Goal: Feedback & Contribution: Leave review/rating

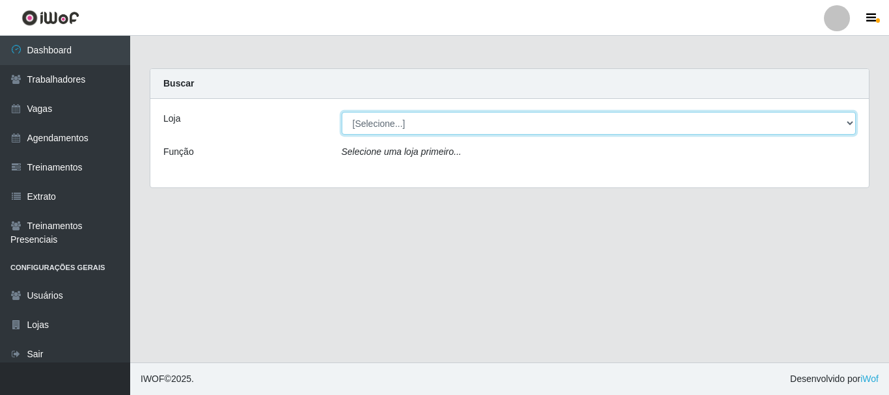
click at [846, 126] on select "[Selecione...] SuperFácil Atacado - [PERSON_NAME]" at bounding box center [599, 123] width 515 height 23
select select "399"
click at [342, 112] on select "[Selecione...] SuperFácil Atacado - [PERSON_NAME]" at bounding box center [599, 123] width 515 height 23
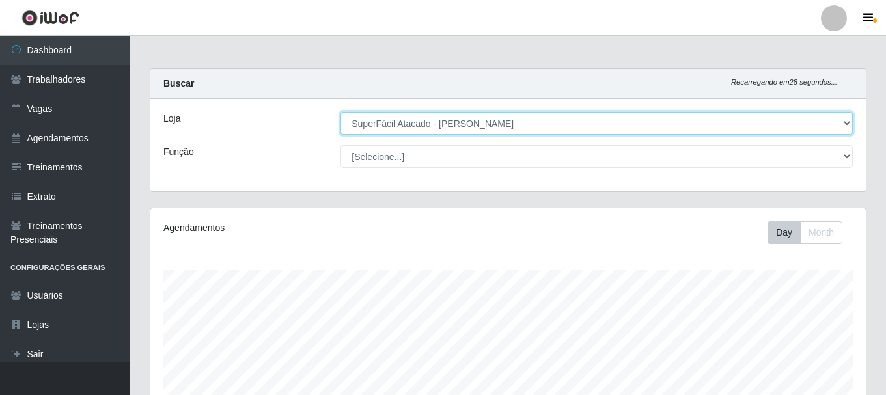
scroll to position [270, 715]
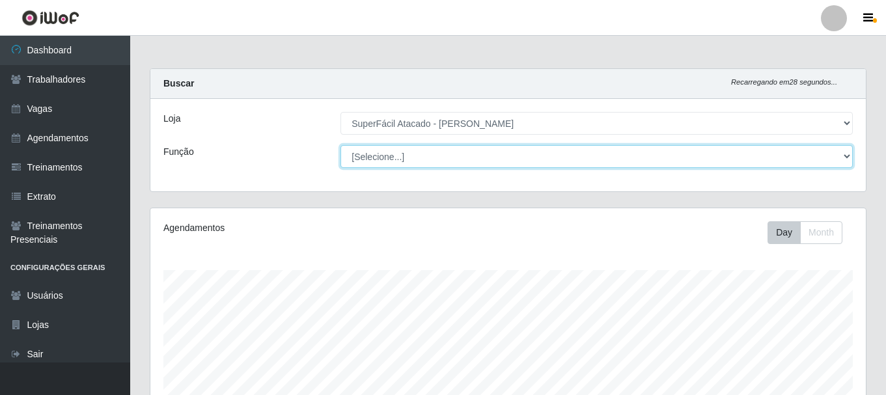
click at [806, 154] on select "[Selecione...] Embalador Embalador + Embalador ++ Operador de Caixa Operador de…" at bounding box center [596, 156] width 512 height 23
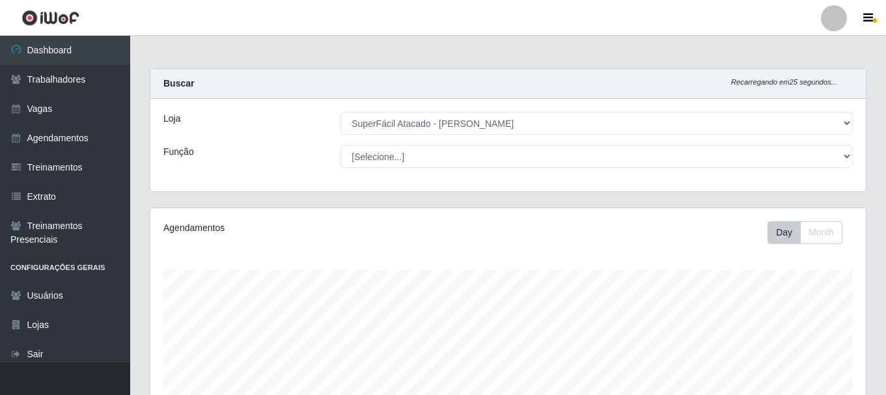
click at [278, 134] on div "Loja" at bounding box center [242, 123] width 177 height 23
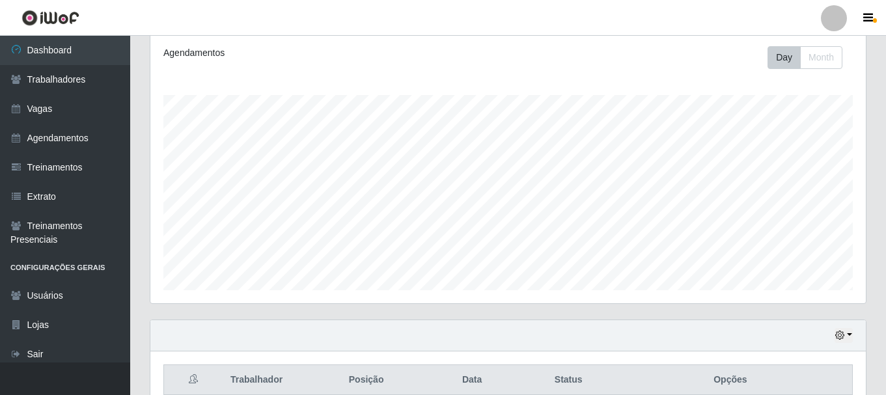
scroll to position [455, 0]
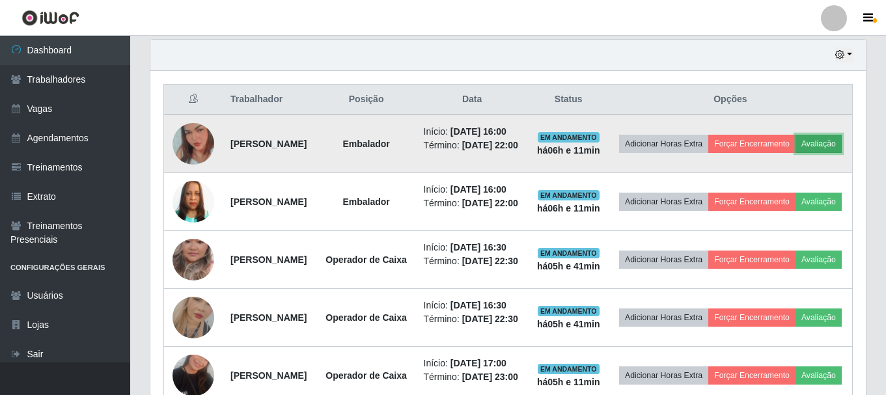
click at [795, 153] on button "Avaliação" at bounding box center [818, 144] width 46 height 18
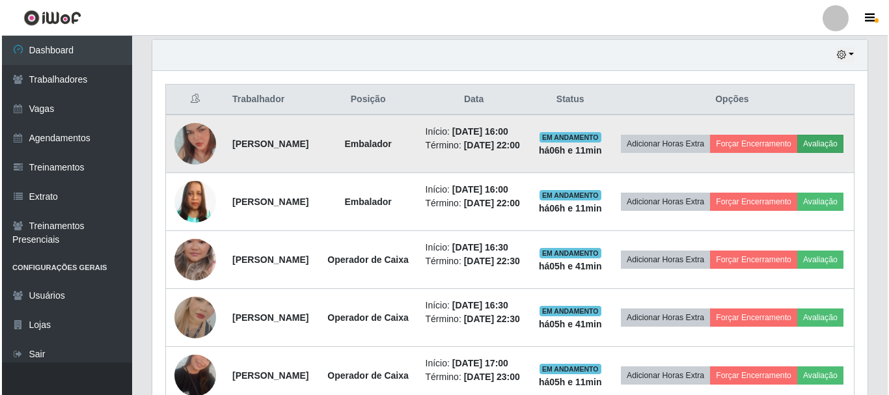
scroll to position [270, 709]
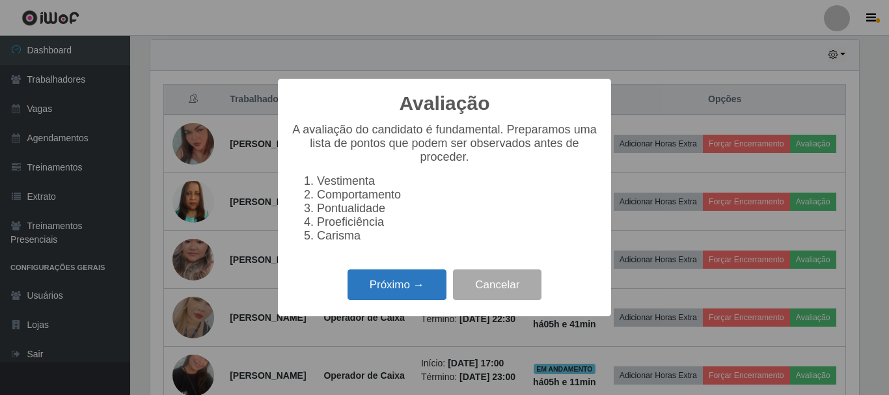
click at [389, 292] on button "Próximo →" at bounding box center [396, 284] width 99 height 31
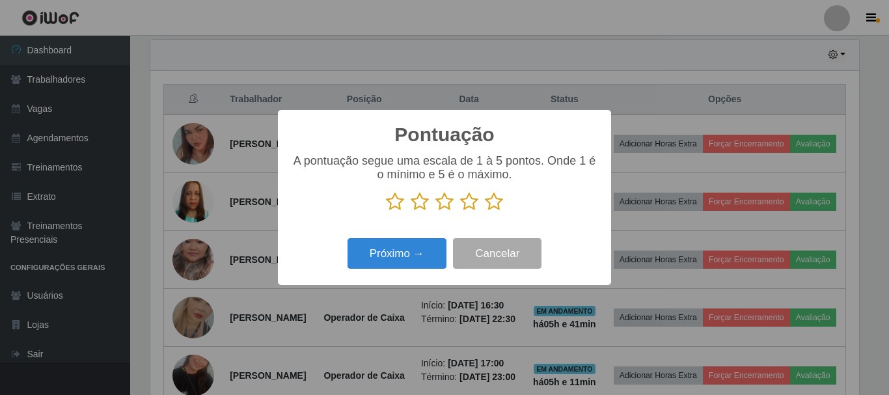
click at [470, 208] on icon at bounding box center [469, 202] width 18 height 20
click at [460, 211] on input "radio" at bounding box center [460, 211] width 0 height 0
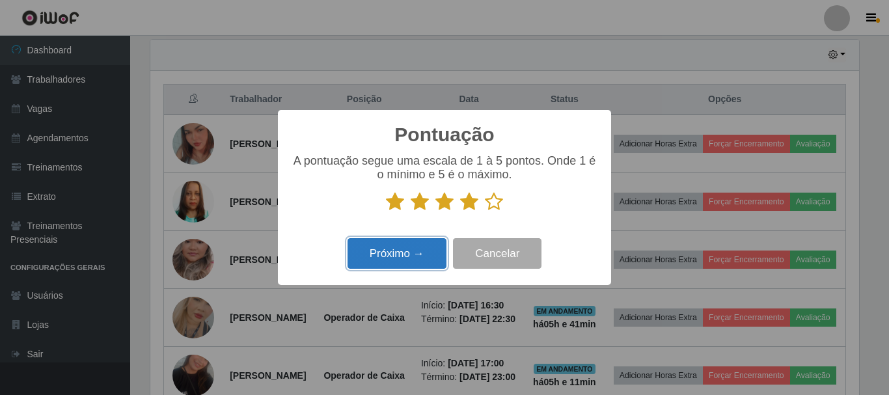
click at [429, 251] on button "Próximo →" at bounding box center [396, 253] width 99 height 31
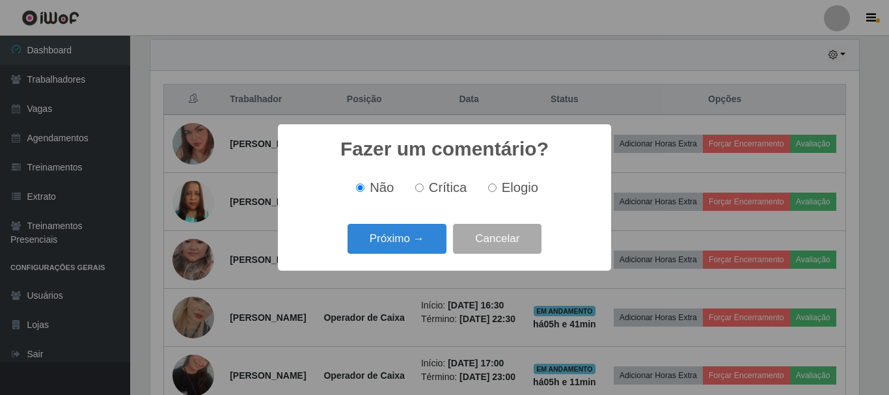
click at [489, 189] on input "Elogio" at bounding box center [492, 187] width 8 height 8
radio input "true"
click at [433, 233] on button "Próximo →" at bounding box center [396, 239] width 99 height 31
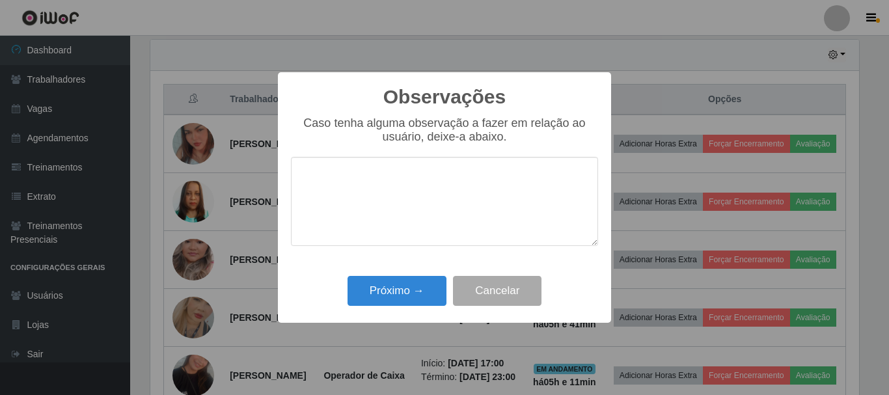
click at [495, 182] on textarea at bounding box center [444, 201] width 307 height 89
type textarea "pontual"
click at [430, 302] on button "Próximo →" at bounding box center [396, 291] width 99 height 31
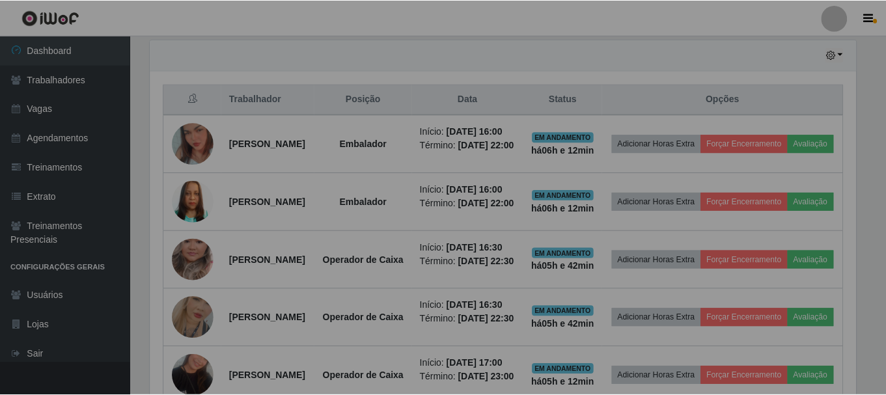
scroll to position [270, 715]
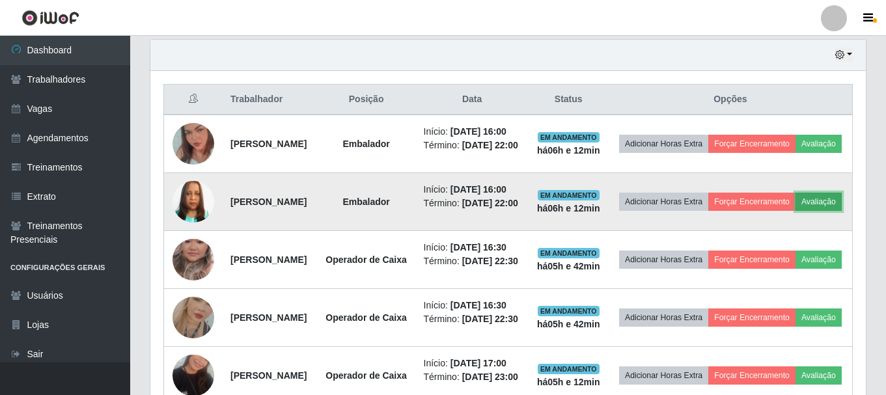
click at [795, 211] on button "Avaliação" at bounding box center [818, 202] width 46 height 18
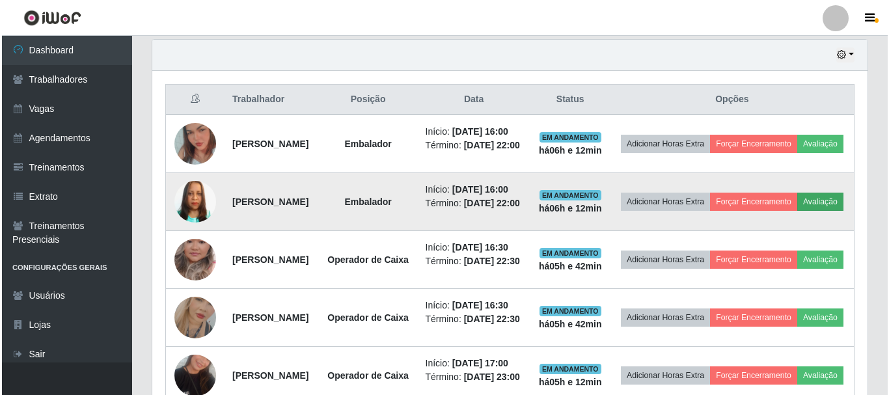
scroll to position [270, 709]
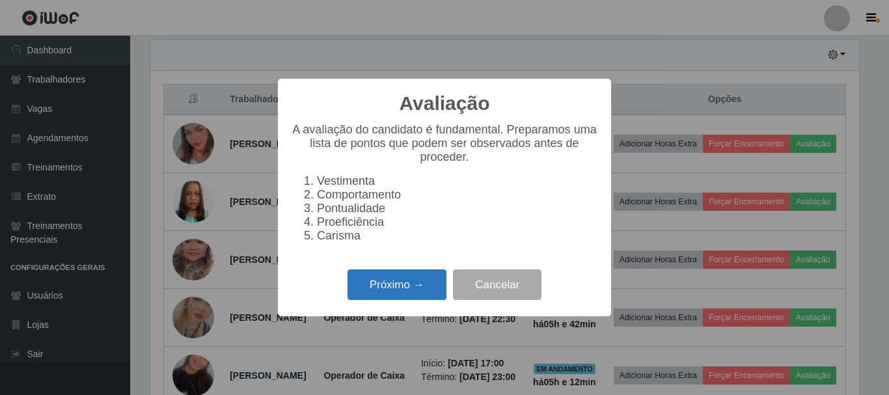
click at [393, 288] on button "Próximo →" at bounding box center [396, 284] width 99 height 31
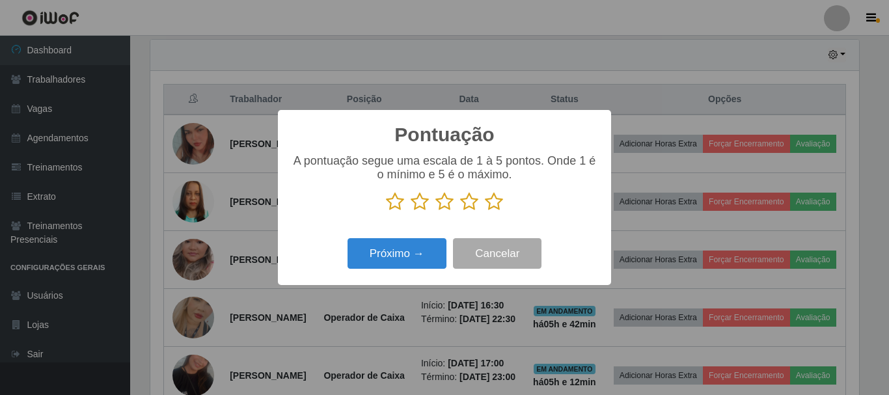
scroll to position [650417, 649979]
drag, startPoint x: 466, startPoint y: 205, endPoint x: 465, endPoint y: 217, distance: 12.4
click at [466, 206] on icon at bounding box center [469, 202] width 18 height 20
click at [460, 211] on input "radio" at bounding box center [460, 211] width 0 height 0
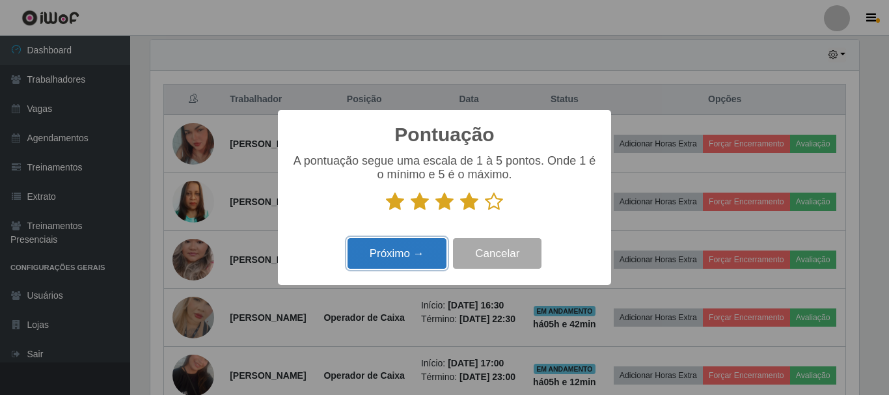
click at [426, 263] on button "Próximo →" at bounding box center [396, 253] width 99 height 31
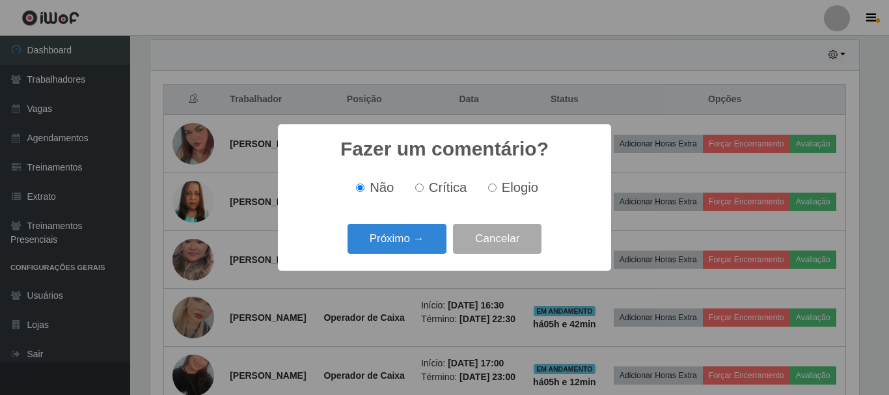
click at [506, 187] on span "Elogio" at bounding box center [520, 187] width 36 height 14
click at [496, 187] on input "Elogio" at bounding box center [492, 187] width 8 height 8
radio input "true"
click at [416, 244] on button "Próximo →" at bounding box center [396, 239] width 99 height 31
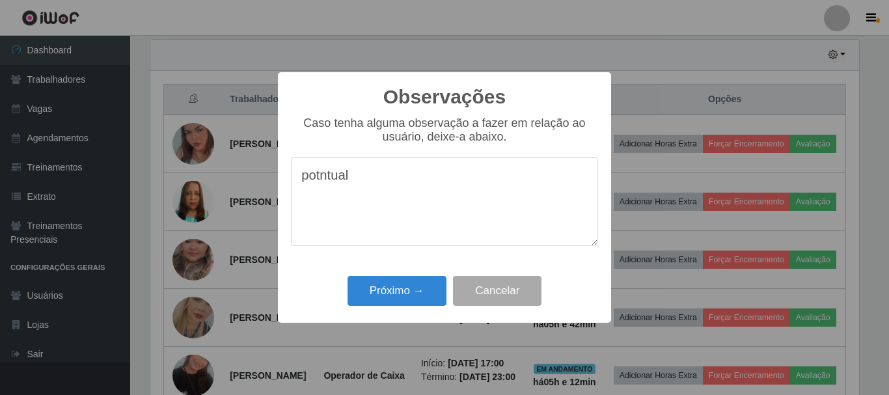
click at [327, 180] on textarea "potntual" at bounding box center [444, 201] width 307 height 89
click at [340, 179] on textarea "potutual" at bounding box center [444, 201] width 307 height 89
type textarea "pontual"
drag, startPoint x: 405, startPoint y: 291, endPoint x: 414, endPoint y: 286, distance: 10.5
click at [406, 290] on button "Próximo →" at bounding box center [396, 291] width 99 height 31
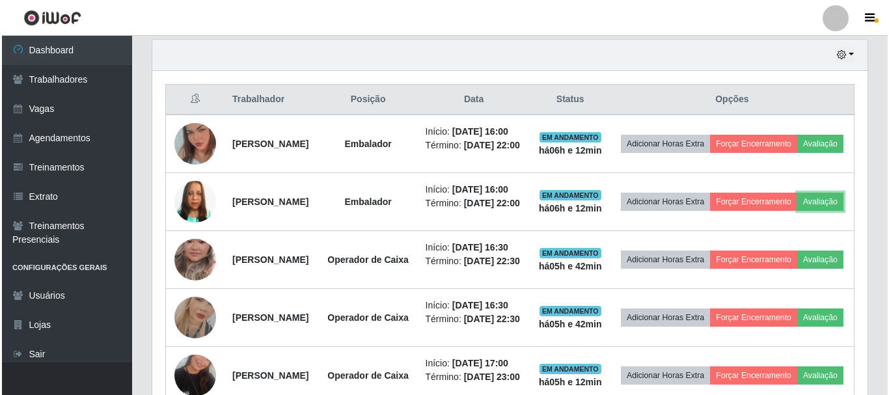
scroll to position [270, 715]
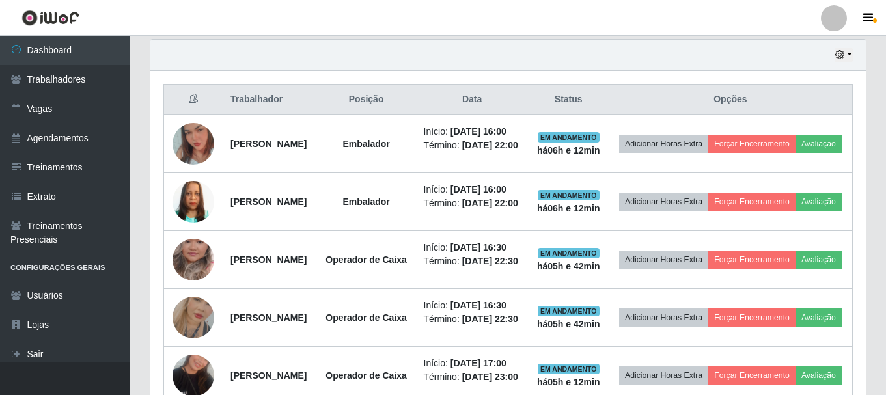
click at [714, 72] on div "Trabalhador Posição Data Status Opções Maria da Conceição [PERSON_NAME] Embalad…" at bounding box center [507, 273] width 715 height 405
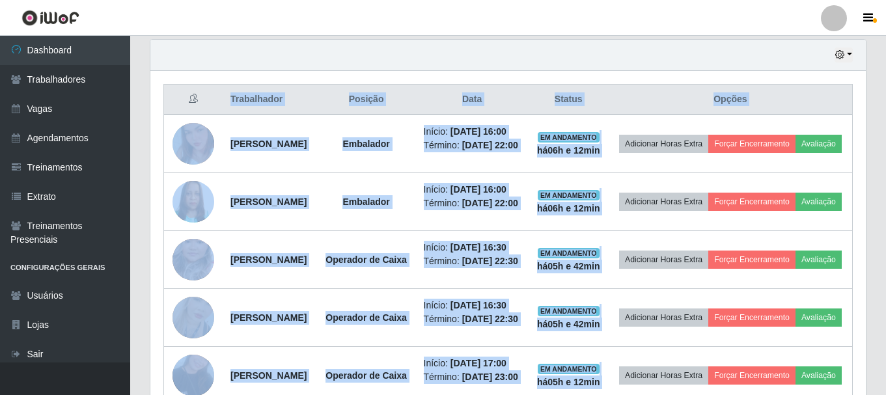
click at [714, 72] on div "Trabalhador Posição Data Status Opções Maria da Conceição [PERSON_NAME] Embalad…" at bounding box center [507, 273] width 715 height 405
click at [785, 76] on div "Trabalhador Posição Data Status Opções Maria da Conceição [PERSON_NAME] Embalad…" at bounding box center [507, 273] width 715 height 405
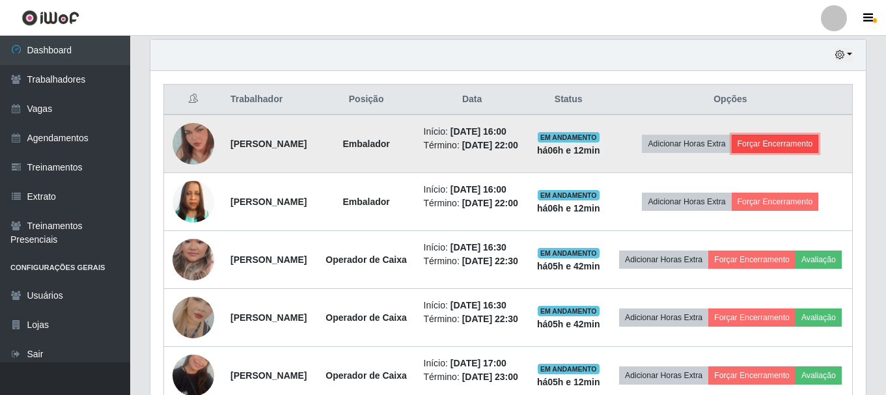
click at [800, 149] on button "Forçar Encerramento" at bounding box center [774, 144] width 87 height 18
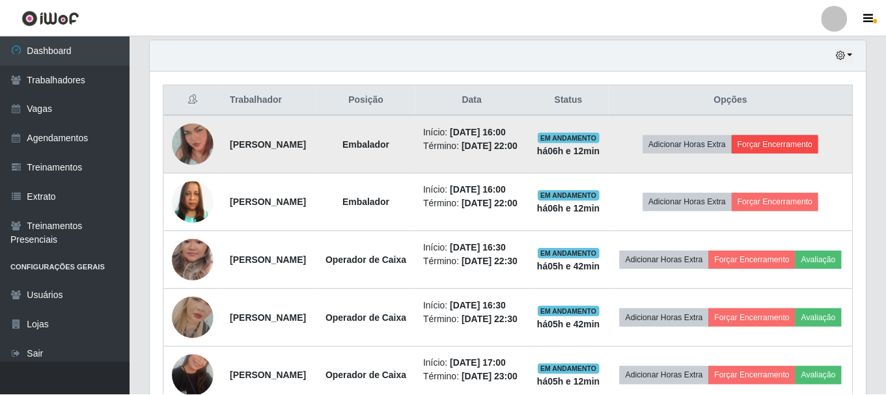
scroll to position [270, 709]
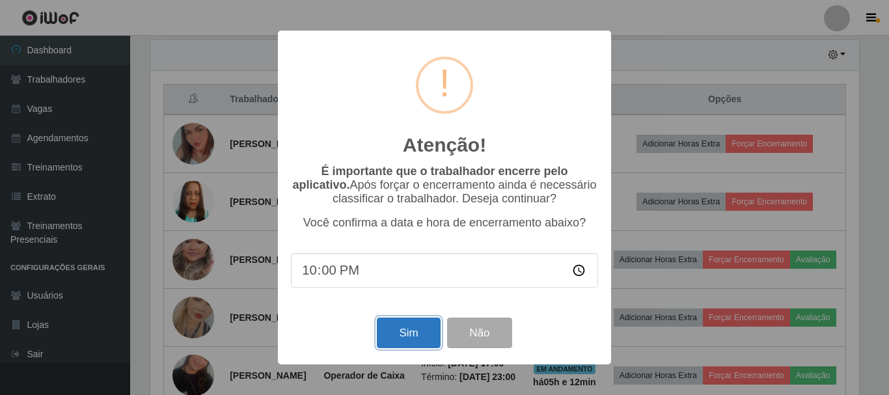
click at [435, 324] on button "Sim" at bounding box center [408, 333] width 63 height 31
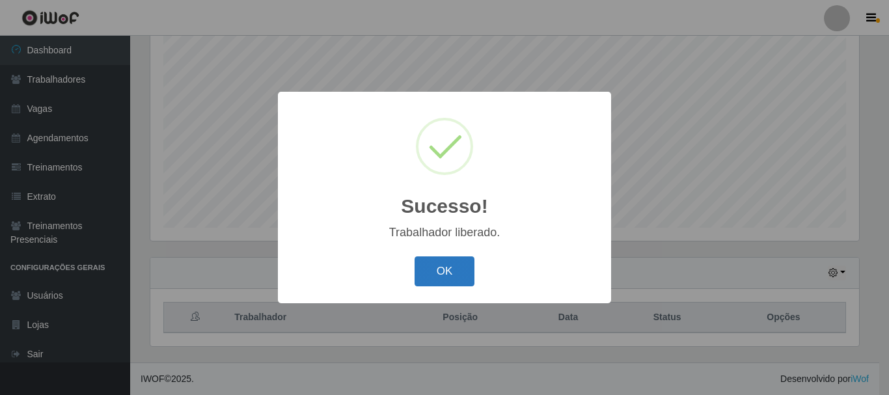
click at [468, 279] on button "OK" at bounding box center [444, 271] width 61 height 31
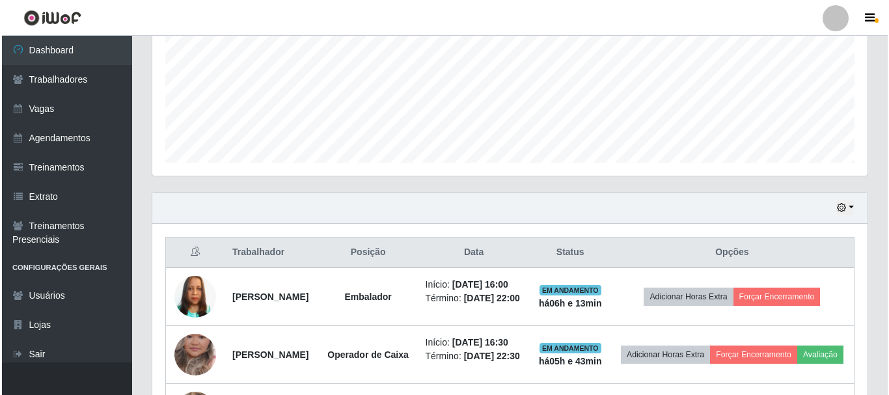
scroll to position [498, 0]
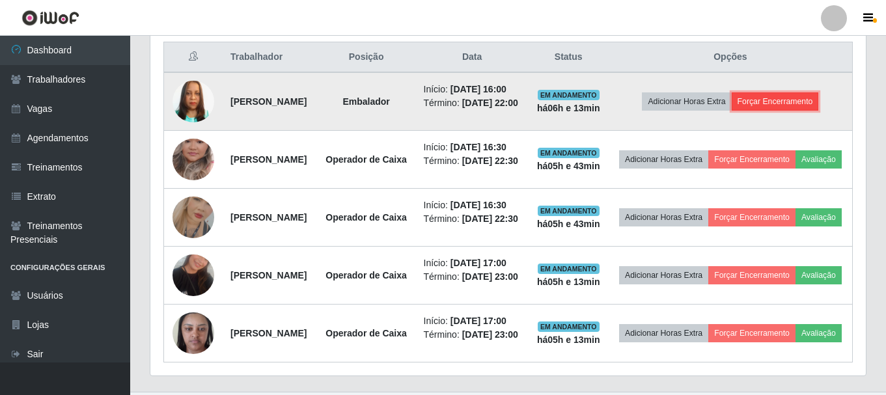
click at [783, 111] on button "Forçar Encerramento" at bounding box center [774, 101] width 87 height 18
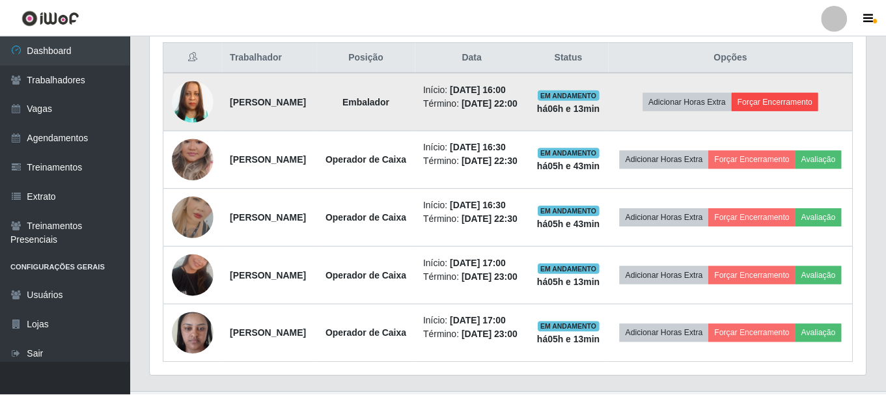
scroll to position [270, 709]
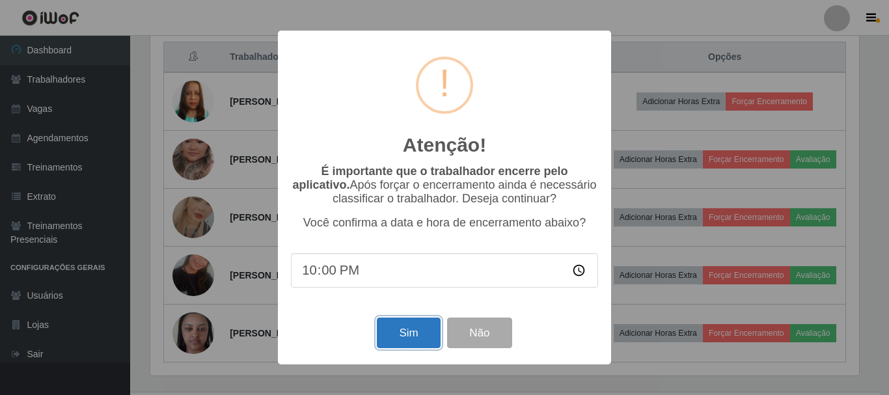
click at [416, 335] on button "Sim" at bounding box center [408, 333] width 63 height 31
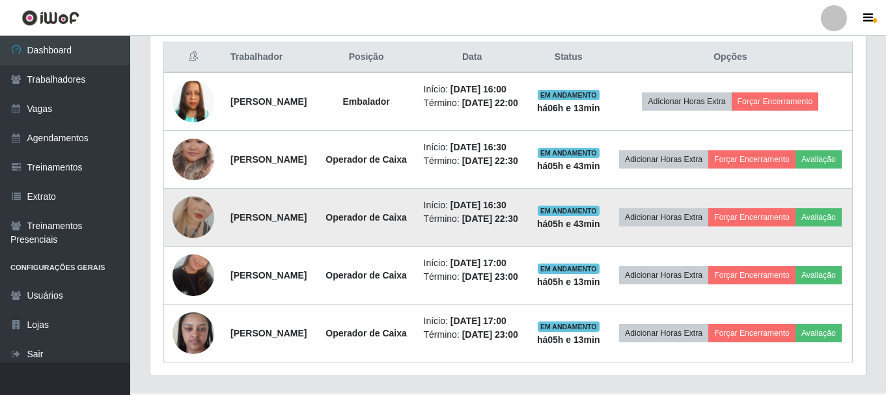
scroll to position [0, 0]
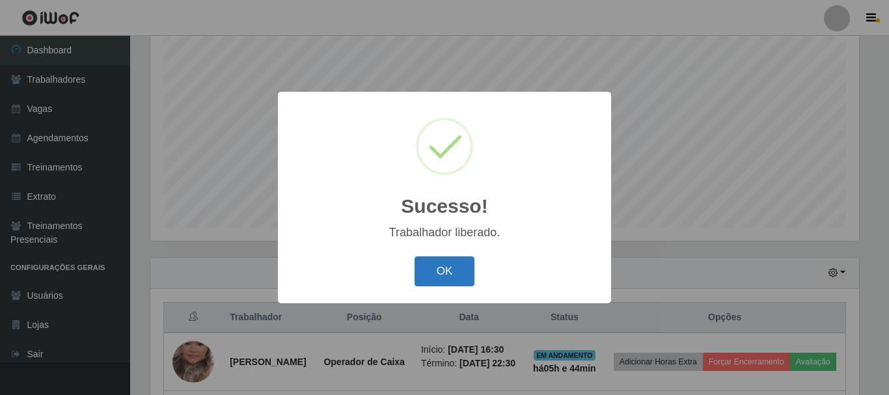
click at [444, 266] on button "OK" at bounding box center [444, 271] width 61 height 31
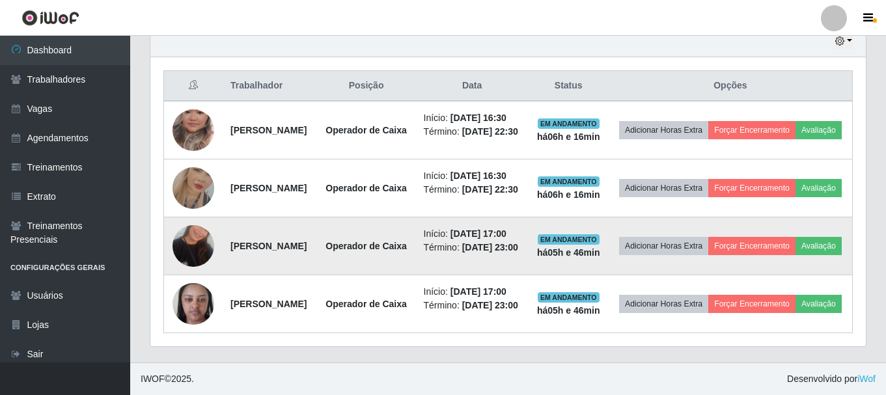
scroll to position [498, 0]
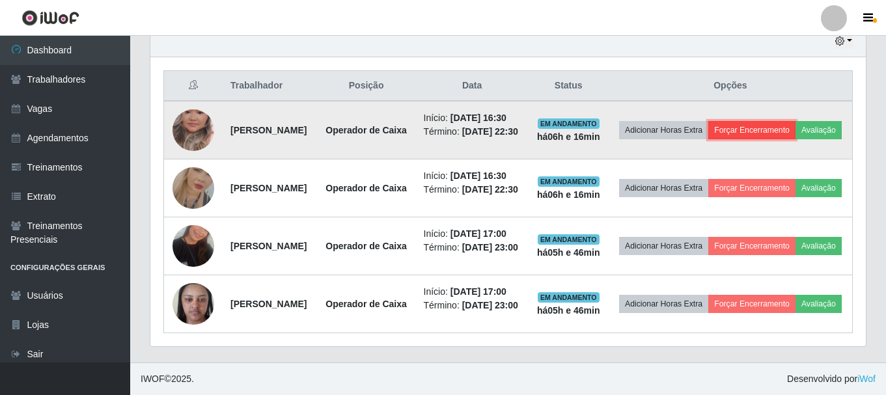
click at [787, 121] on button "Forçar Encerramento" at bounding box center [751, 130] width 87 height 18
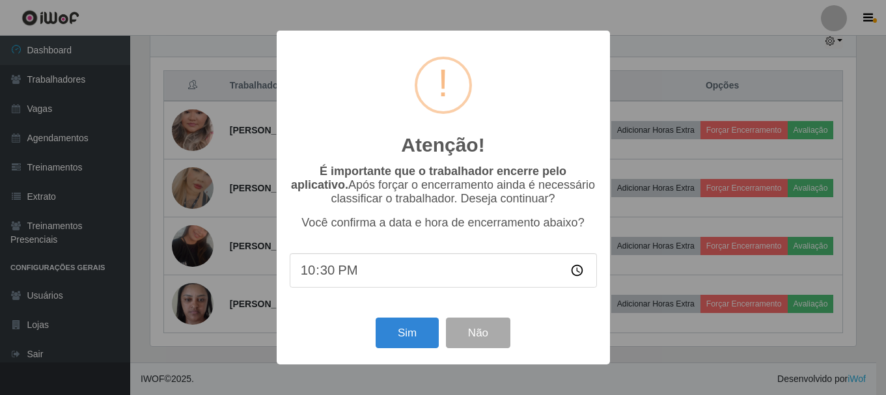
scroll to position [270, 709]
click at [418, 339] on button "Sim" at bounding box center [408, 333] width 63 height 31
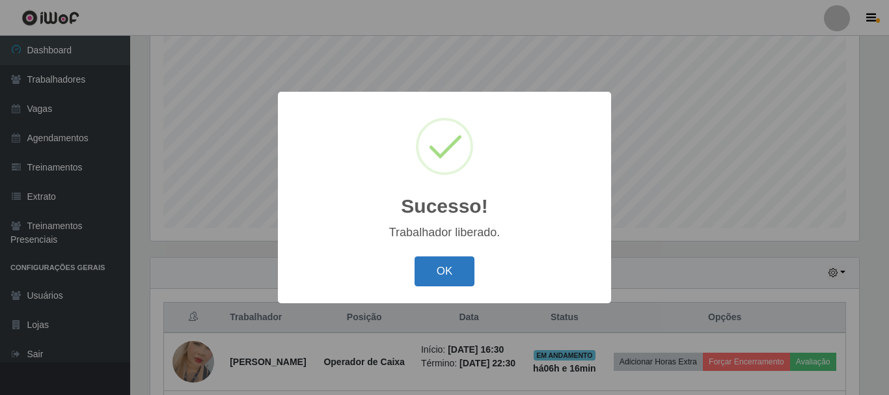
click at [451, 262] on button "OK" at bounding box center [444, 271] width 61 height 31
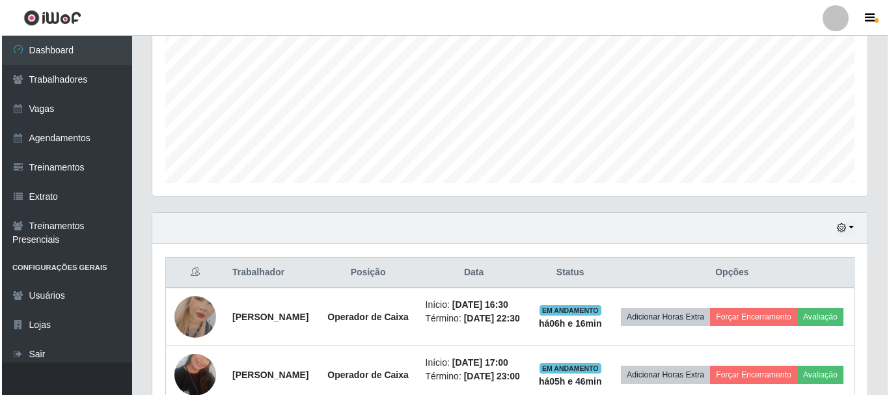
scroll to position [368, 0]
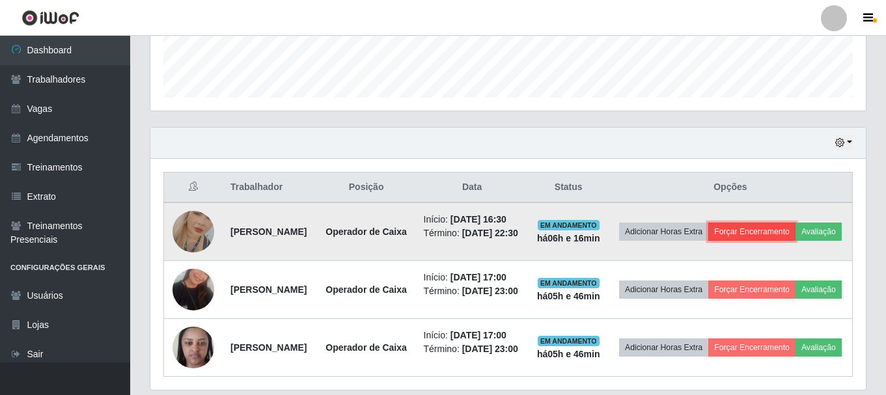
click at [795, 229] on button "Forçar Encerramento" at bounding box center [751, 232] width 87 height 18
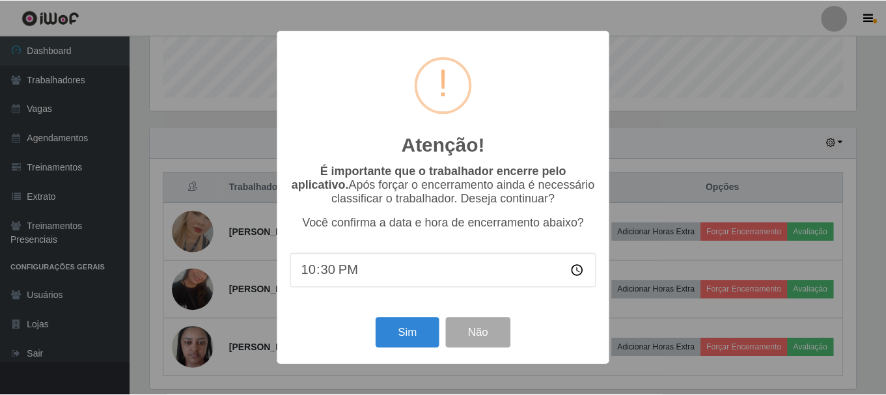
scroll to position [270, 709]
click at [398, 331] on button "Sim" at bounding box center [408, 333] width 63 height 31
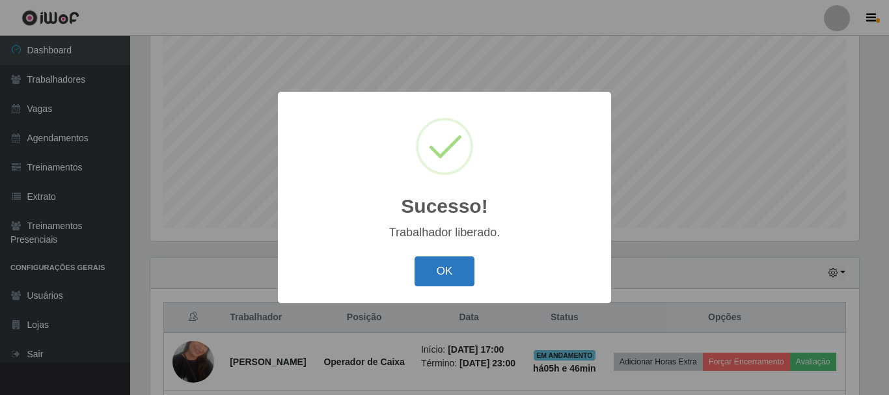
click at [453, 269] on button "OK" at bounding box center [444, 271] width 61 height 31
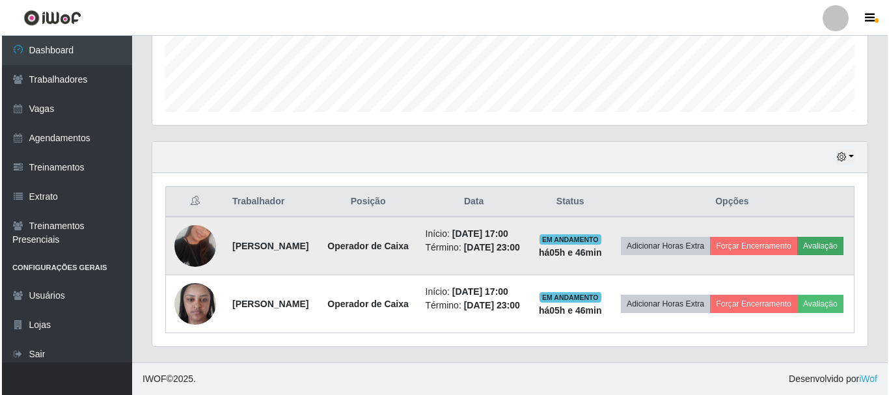
scroll to position [400, 0]
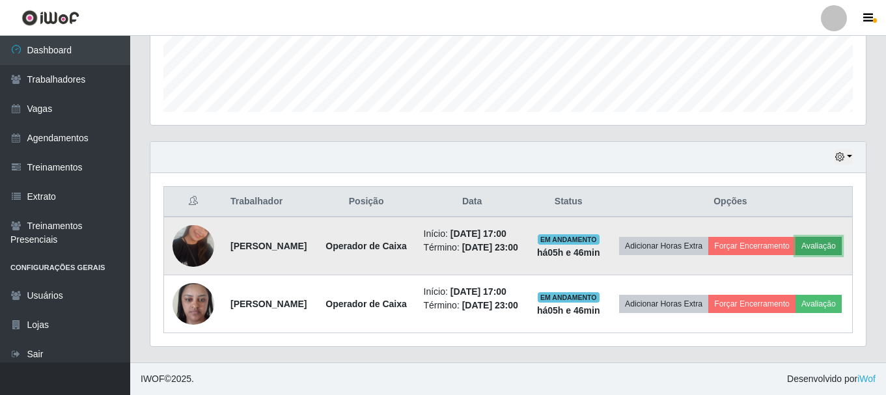
click at [795, 237] on button "Avaliação" at bounding box center [818, 246] width 46 height 18
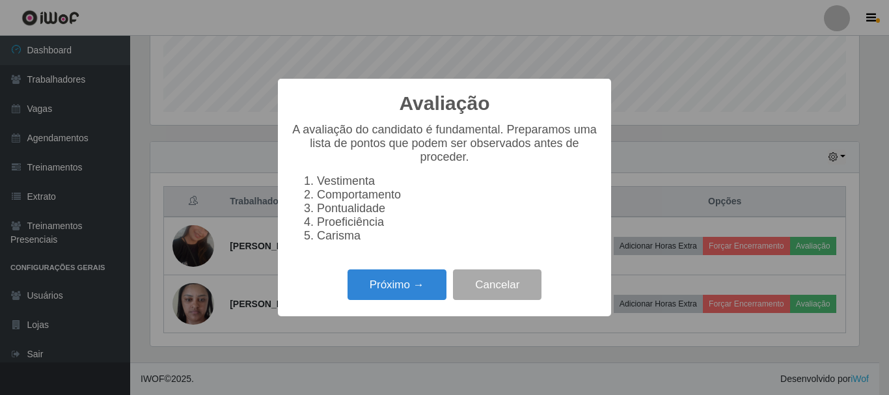
scroll to position [270, 709]
click at [431, 290] on button "Próximo →" at bounding box center [396, 284] width 99 height 31
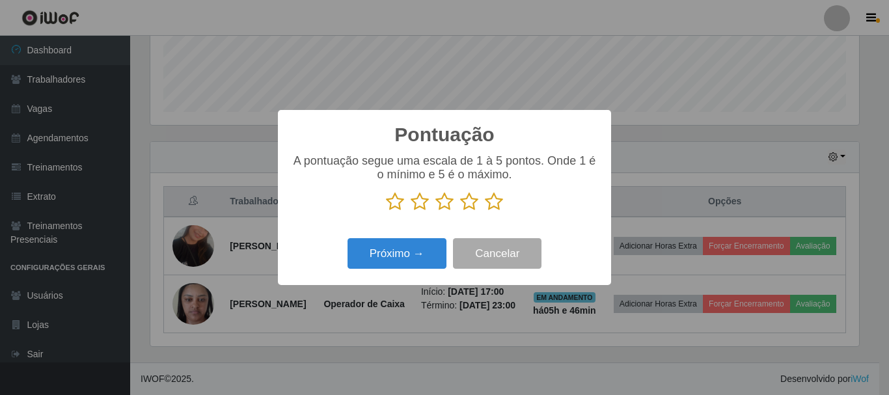
click at [467, 204] on icon at bounding box center [469, 202] width 18 height 20
click at [460, 211] on input "radio" at bounding box center [460, 211] width 0 height 0
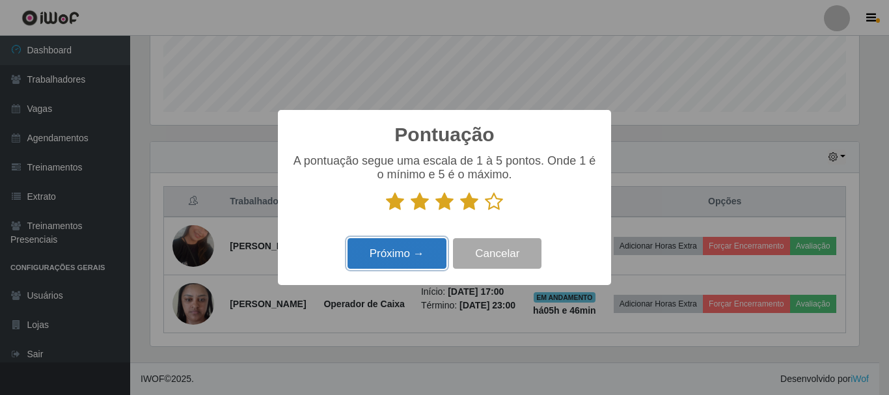
click at [435, 246] on button "Próximo →" at bounding box center [396, 253] width 99 height 31
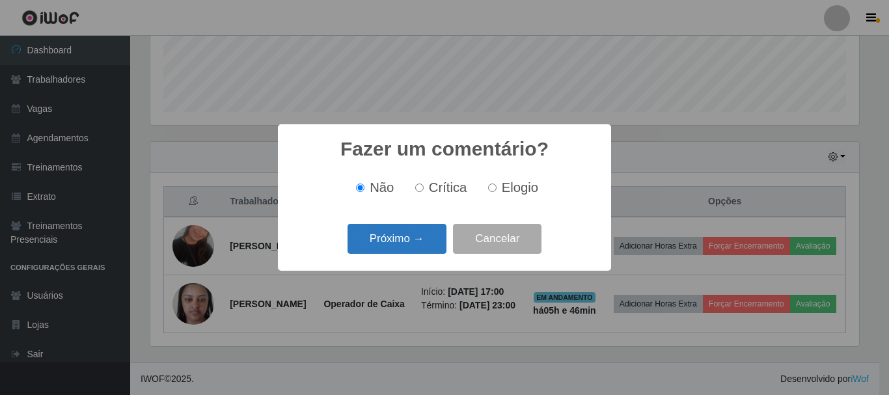
click at [411, 241] on button "Próximo →" at bounding box center [396, 239] width 99 height 31
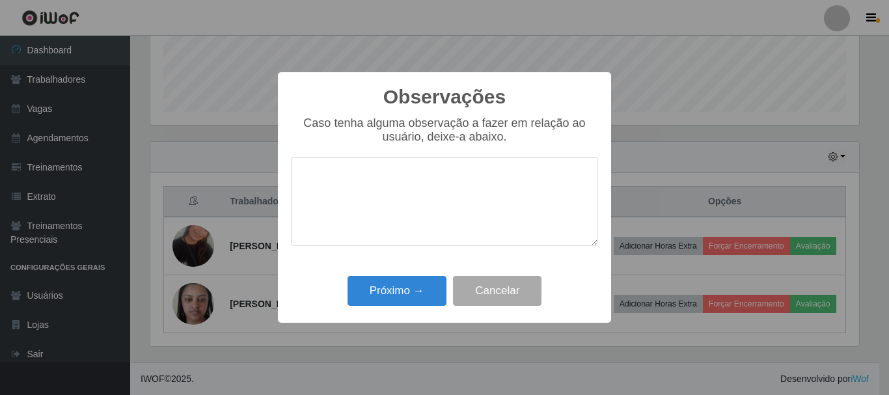
click at [613, 102] on div "Observações × Caso tenha alguma observação a fazer em relação ao usuário, deixe…" at bounding box center [444, 197] width 889 height 395
click at [437, 293] on button "Próximo →" at bounding box center [396, 291] width 99 height 31
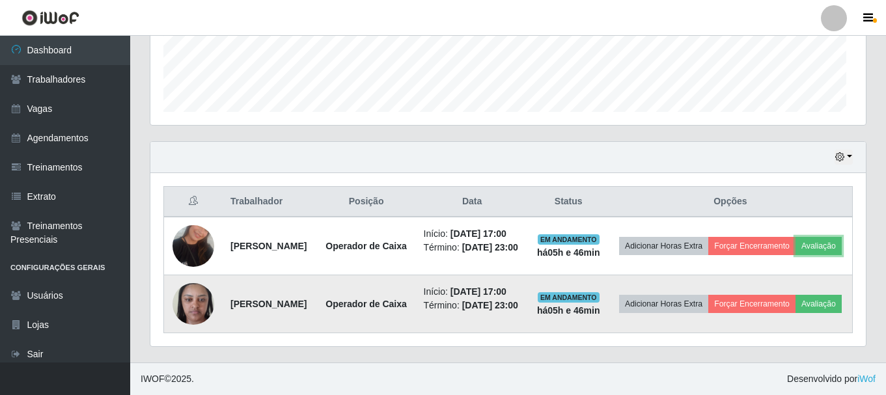
scroll to position [270, 715]
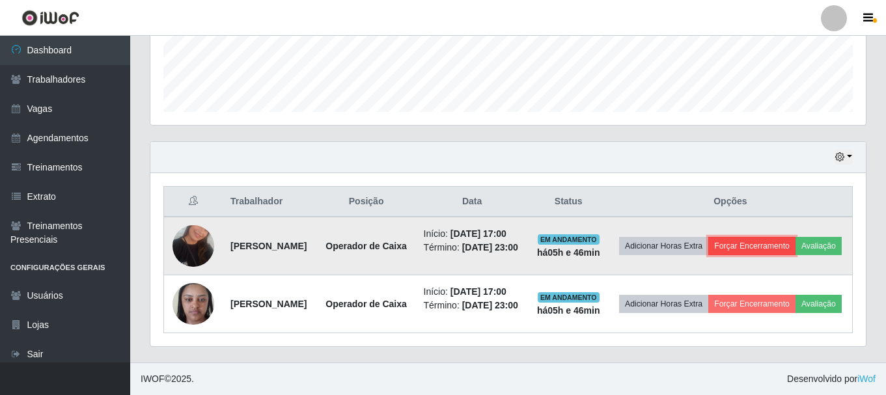
click at [795, 237] on button "Forçar Encerramento" at bounding box center [751, 246] width 87 height 18
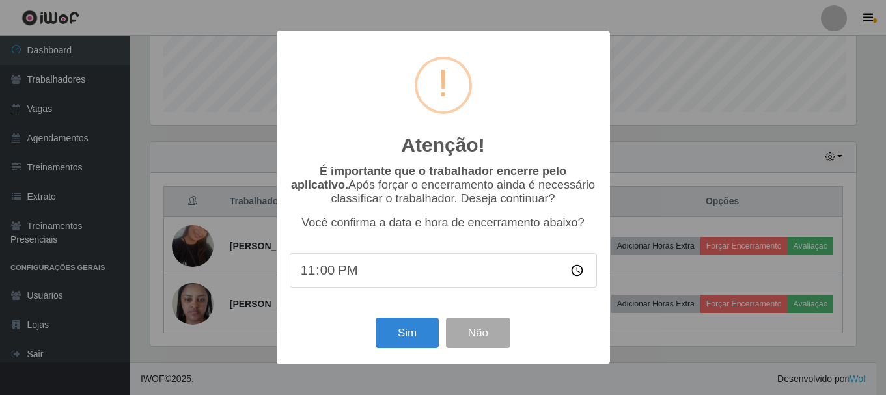
scroll to position [650417, 649979]
drag, startPoint x: 410, startPoint y: 341, endPoint x: 532, endPoint y: 364, distance: 124.4
click at [411, 340] on button "Sim" at bounding box center [408, 333] width 63 height 31
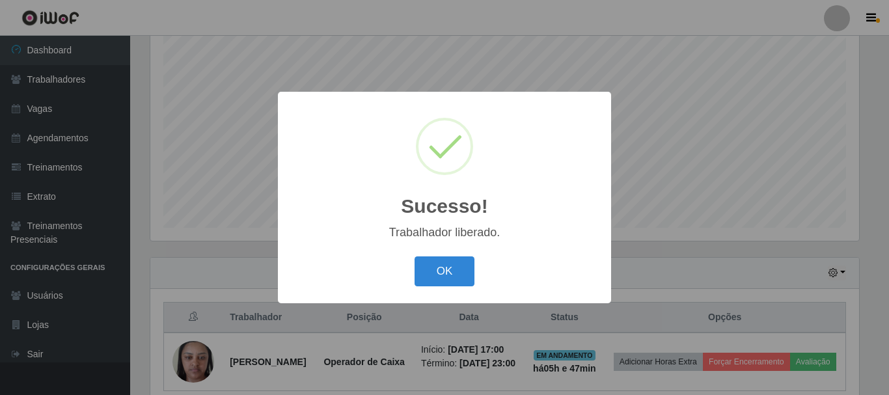
drag, startPoint x: 452, startPoint y: 267, endPoint x: 781, endPoint y: 282, distance: 329.6
click at [452, 266] on button "OK" at bounding box center [444, 271] width 61 height 31
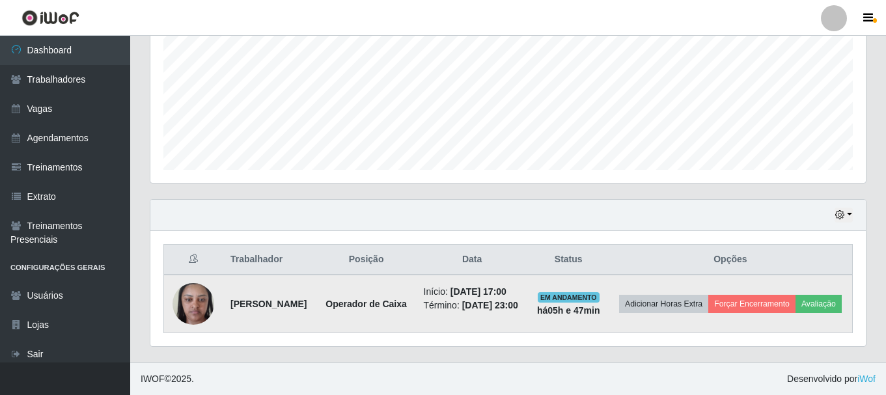
click at [791, 297] on td "Adicionar Horas Extra Forçar Encerramento Avaliação" at bounding box center [730, 304] width 244 height 59
click at [790, 295] on button "Forçar Encerramento" at bounding box center [751, 304] width 87 height 18
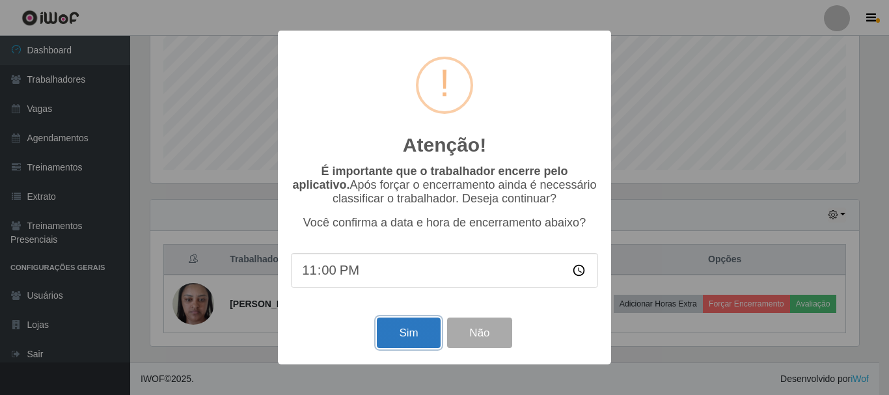
click at [401, 333] on button "Sim" at bounding box center [408, 333] width 63 height 31
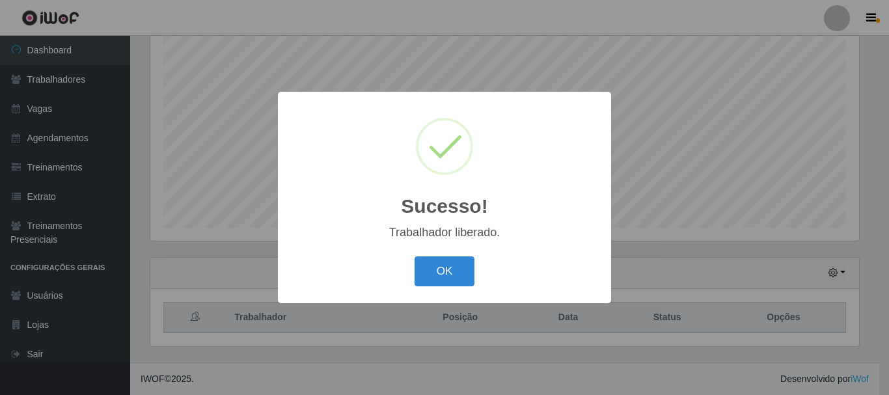
drag, startPoint x: 465, startPoint y: 262, endPoint x: 642, endPoint y: 347, distance: 197.0
click at [465, 262] on button "OK" at bounding box center [444, 271] width 61 height 31
